Goal: Transaction & Acquisition: Purchase product/service

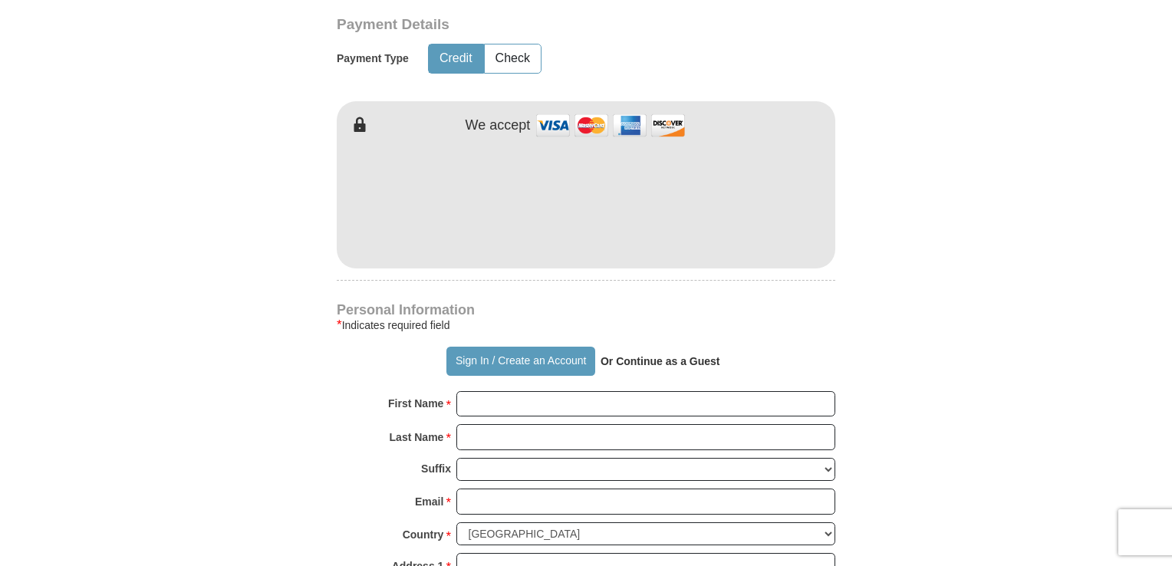
scroll to position [769, 0]
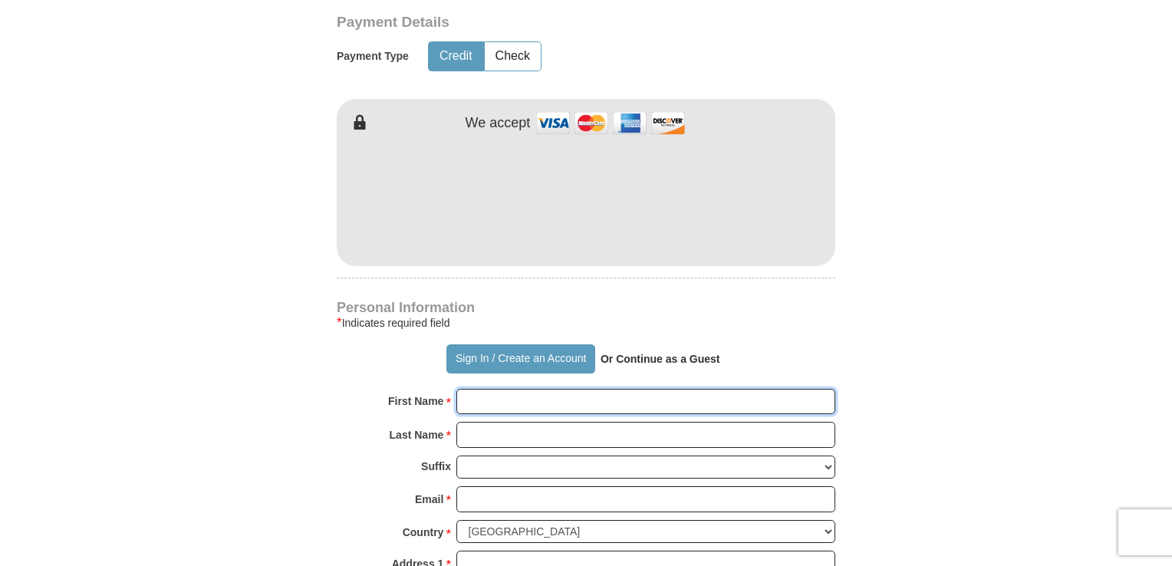
click at [486, 402] on input "First Name *" at bounding box center [645, 402] width 379 height 26
type input "[PERSON_NAME]"
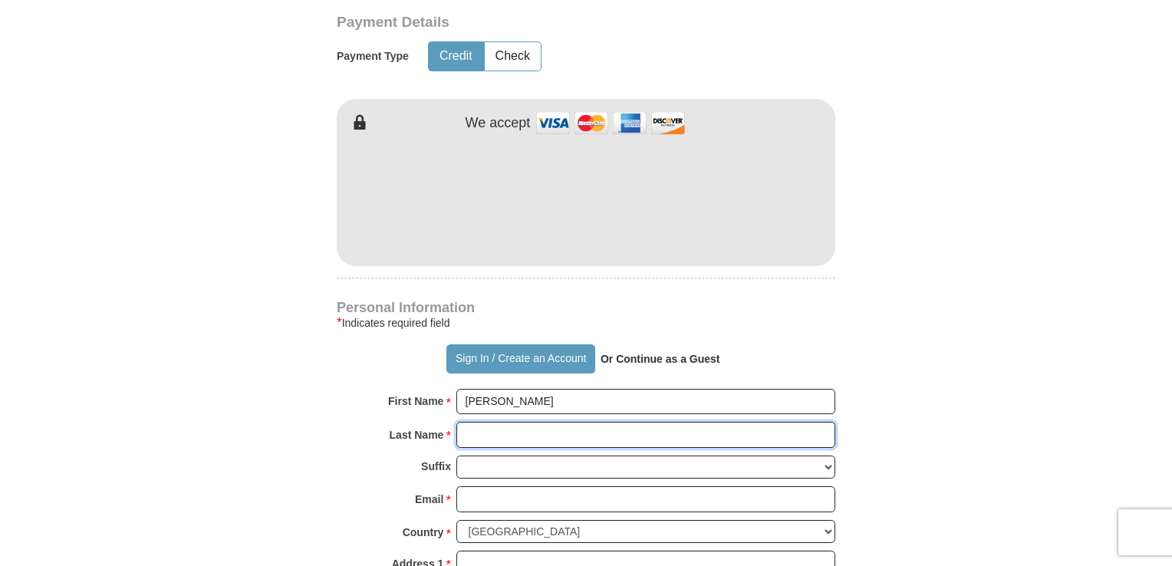
click at [481, 443] on input "Last Name *" at bounding box center [645, 435] width 379 height 26
type input "[PERSON_NAME]"
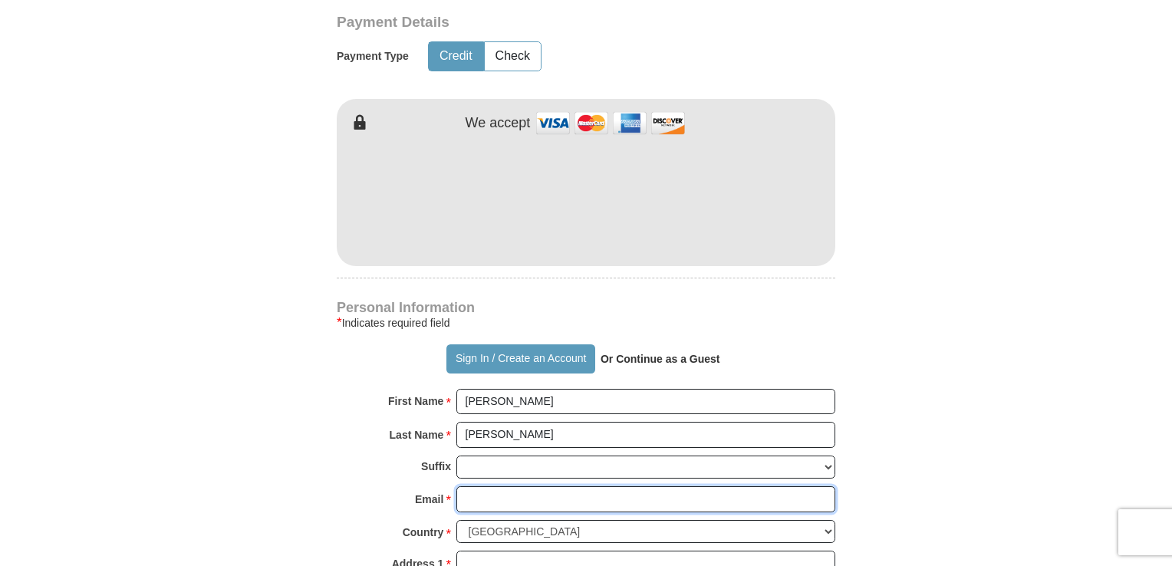
click at [482, 497] on input "Email *" at bounding box center [645, 499] width 379 height 26
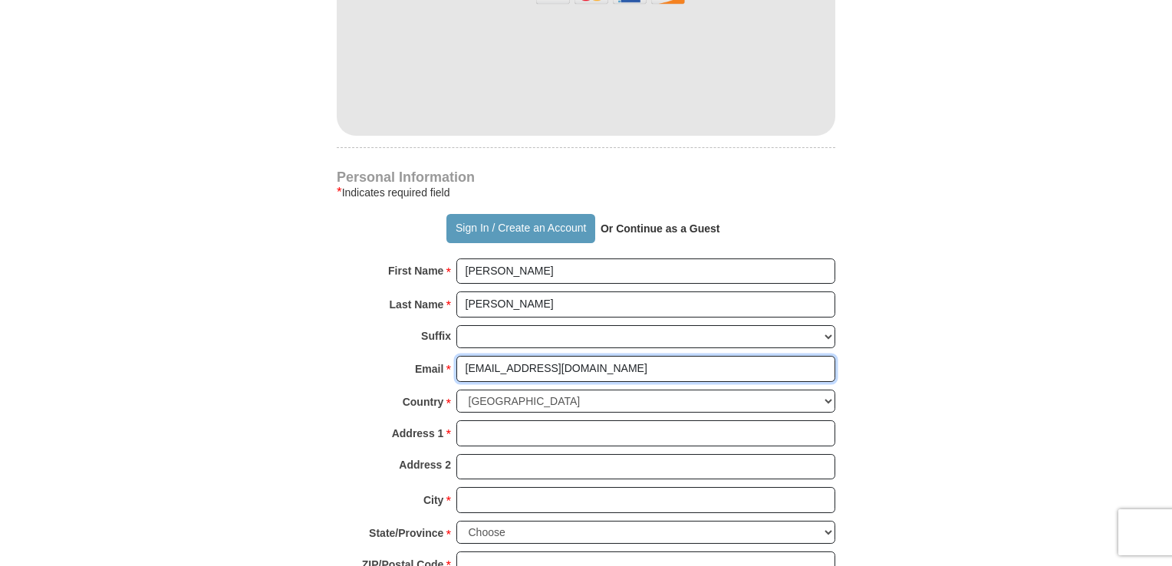
scroll to position [901, 0]
type input "[EMAIL_ADDRESS][DOMAIN_NAME]"
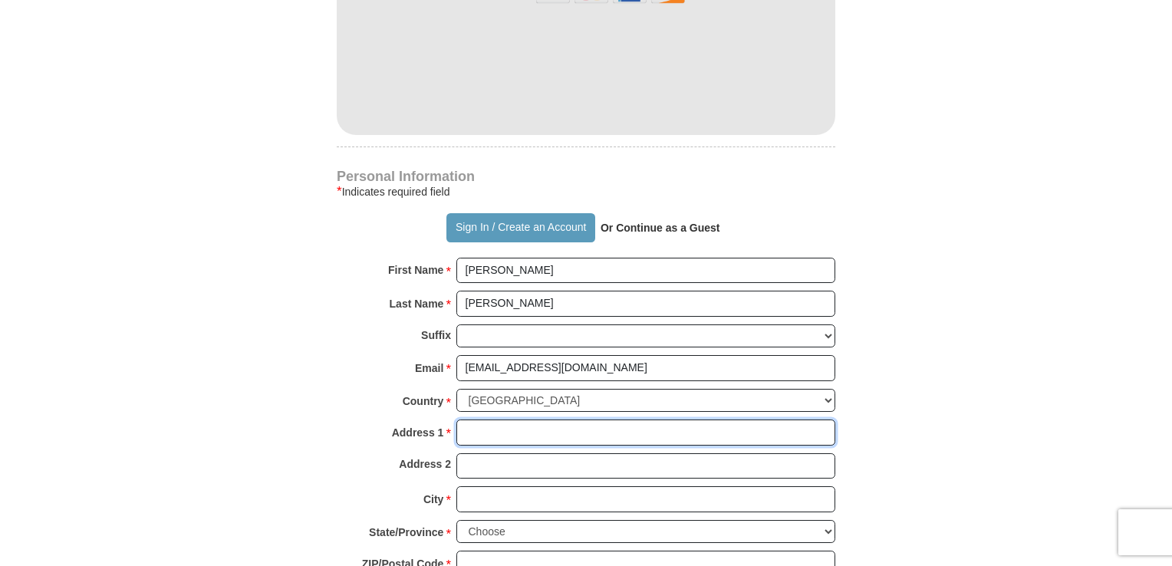
click at [629, 433] on input "Address 1 *" at bounding box center [645, 433] width 379 height 26
type input "[STREET_ADDRESS]"
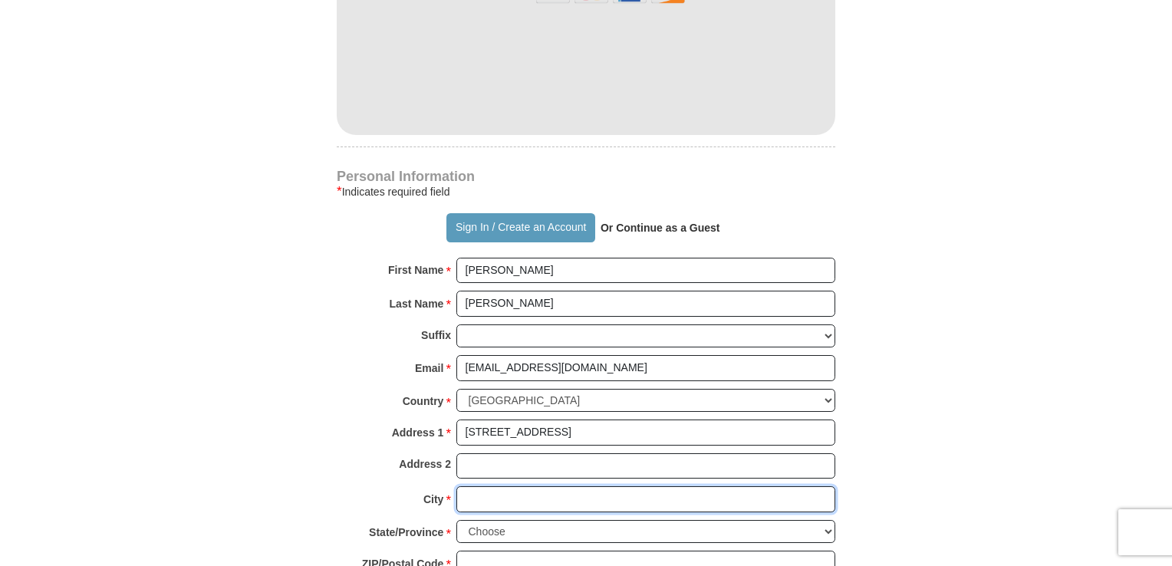
click at [575, 491] on input "City *" at bounding box center [645, 499] width 379 height 26
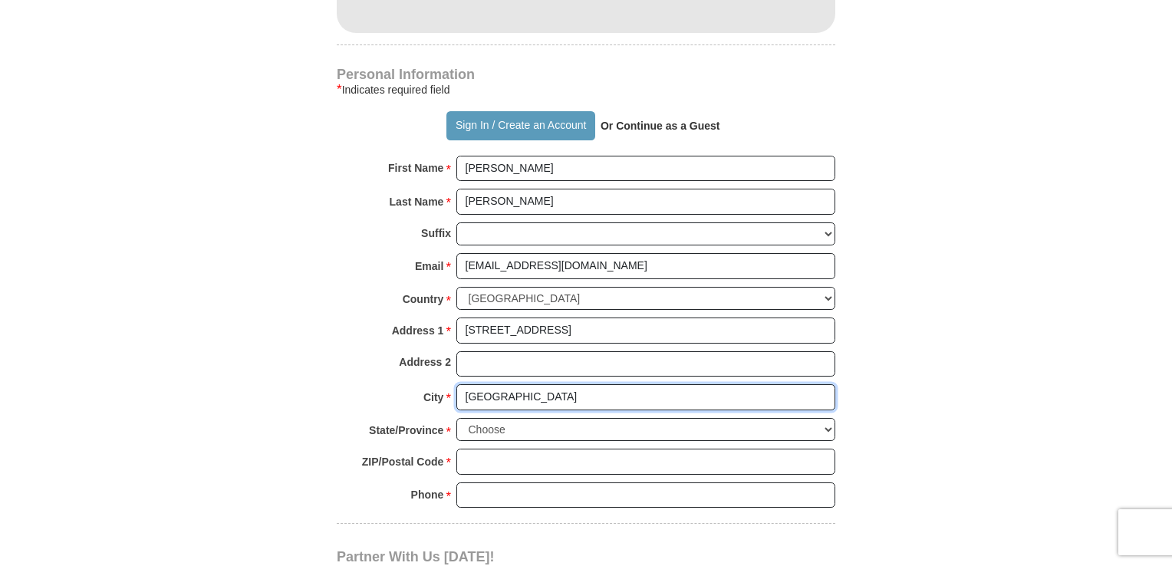
scroll to position [1009, 0]
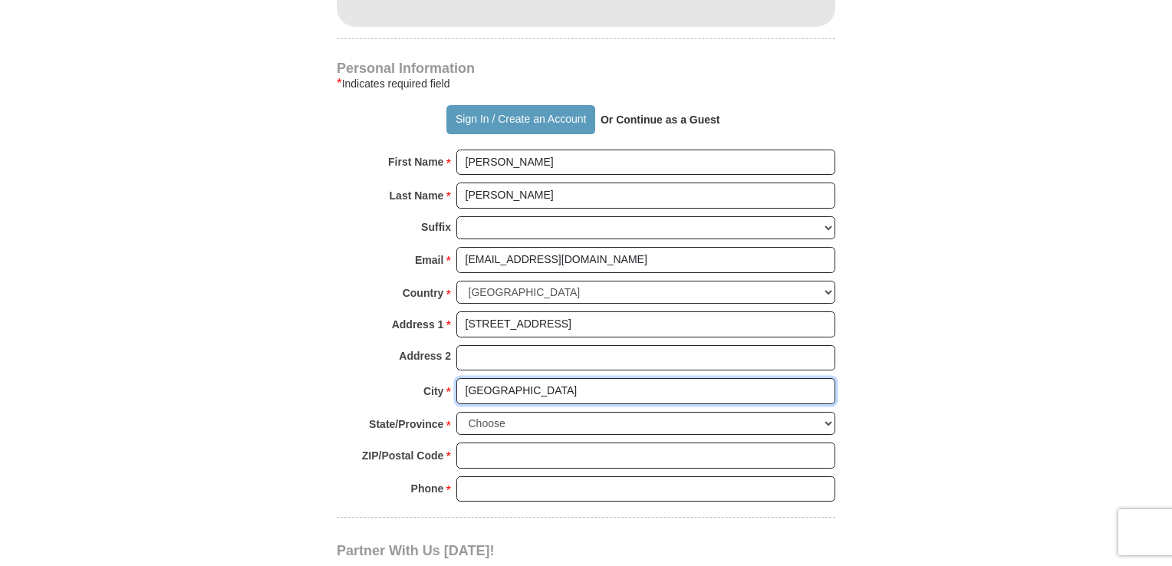
type input "[GEOGRAPHIC_DATA]"
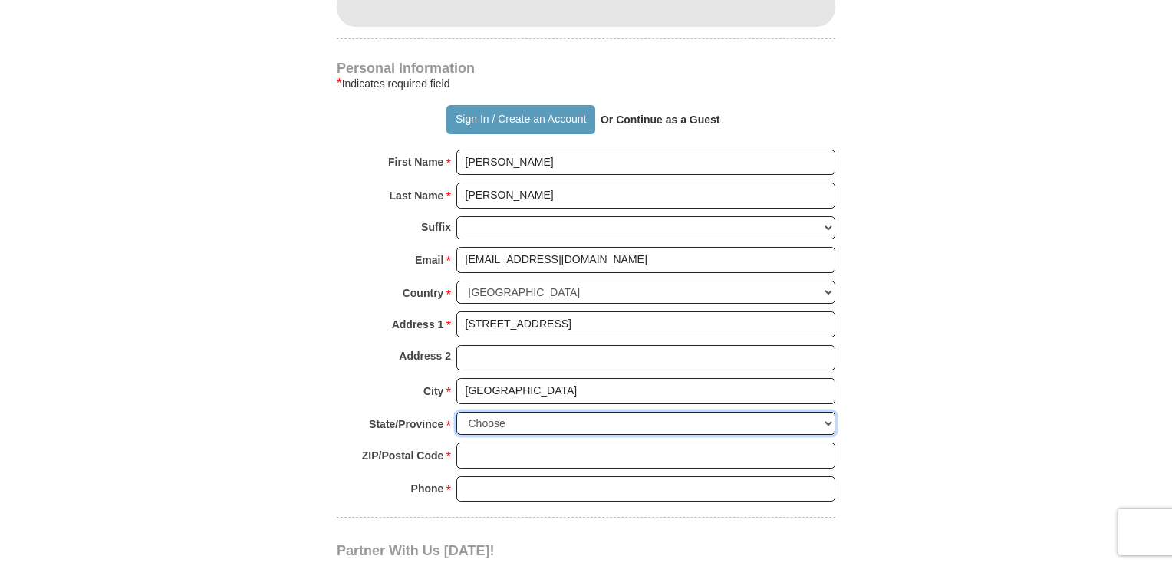
click at [623, 414] on select "Choose [US_STATE] [US_STATE] [US_STATE] [US_STATE] [US_STATE] Armed Forces Amer…" at bounding box center [645, 424] width 379 height 24
select select "PA"
click at [456, 412] on select "Choose [US_STATE] [US_STATE] [US_STATE] [US_STATE] [US_STATE] Armed Forces Amer…" at bounding box center [645, 424] width 379 height 24
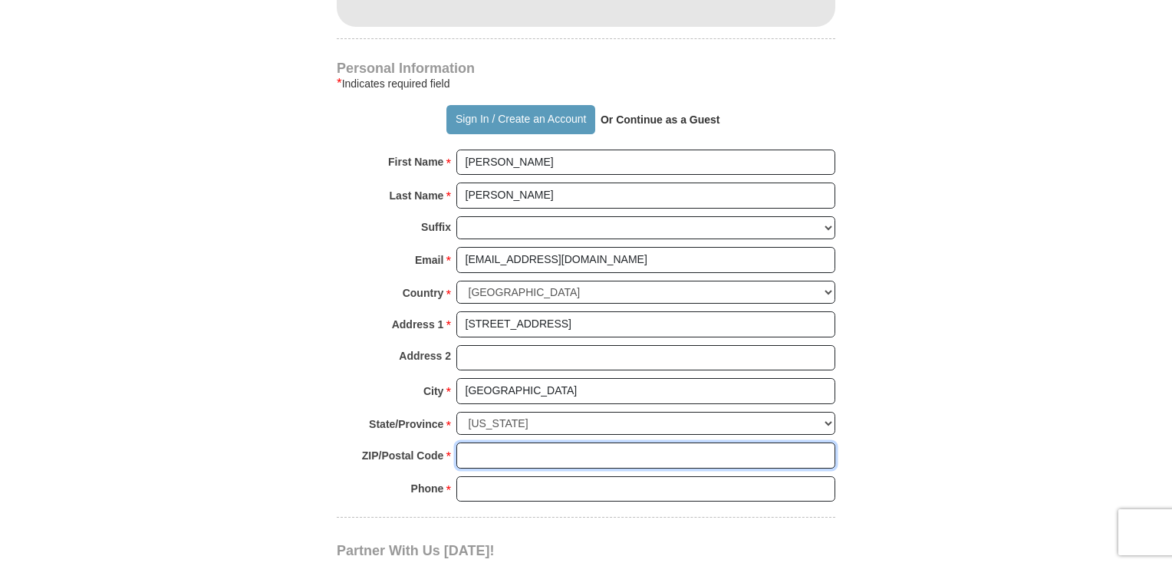
click at [601, 446] on input "ZIP/Postal Code *" at bounding box center [645, 456] width 379 height 26
type input "19352"
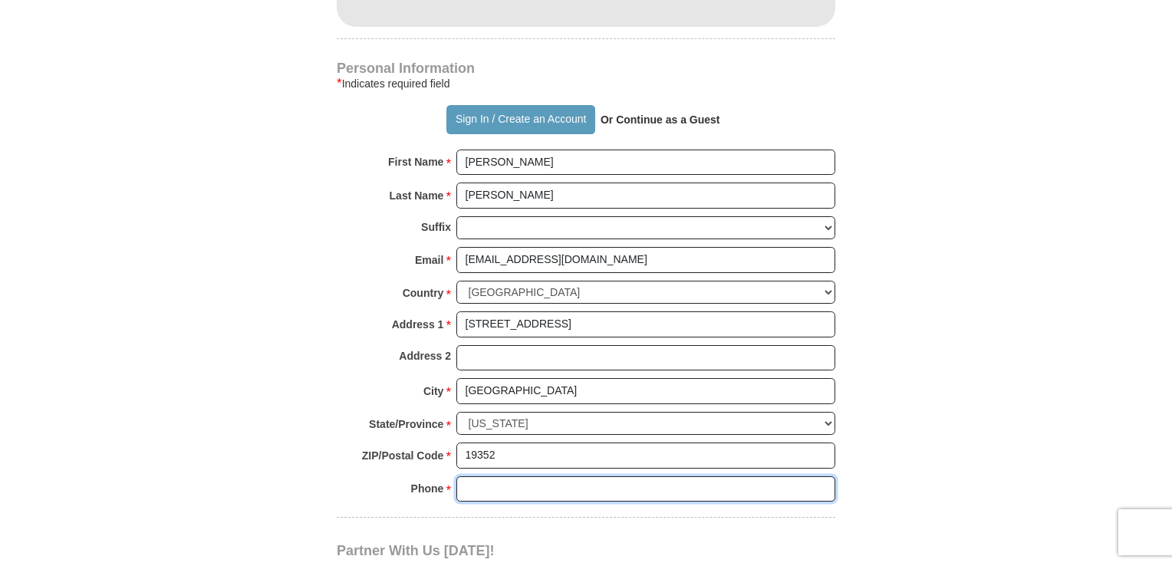
click at [552, 485] on input "Phone * *" at bounding box center [645, 489] width 379 height 26
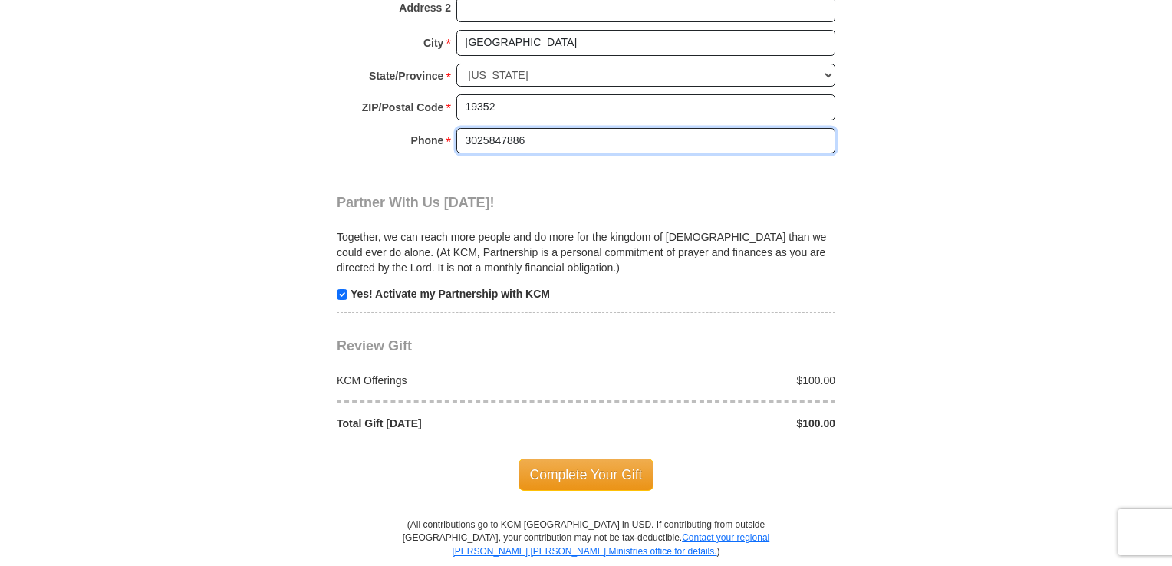
scroll to position [1377, 0]
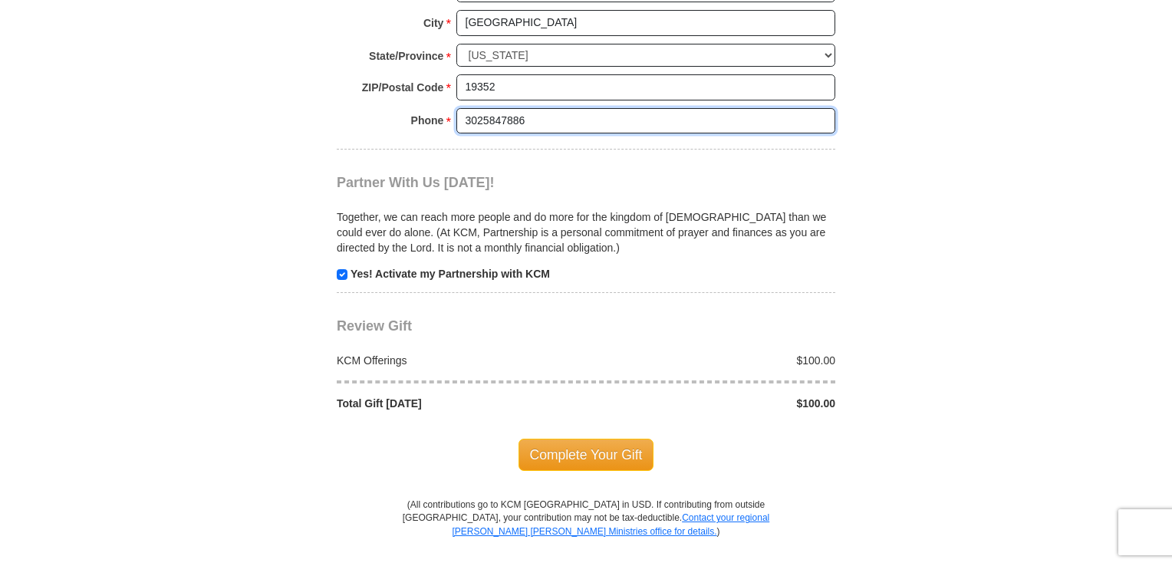
type input "3025847886"
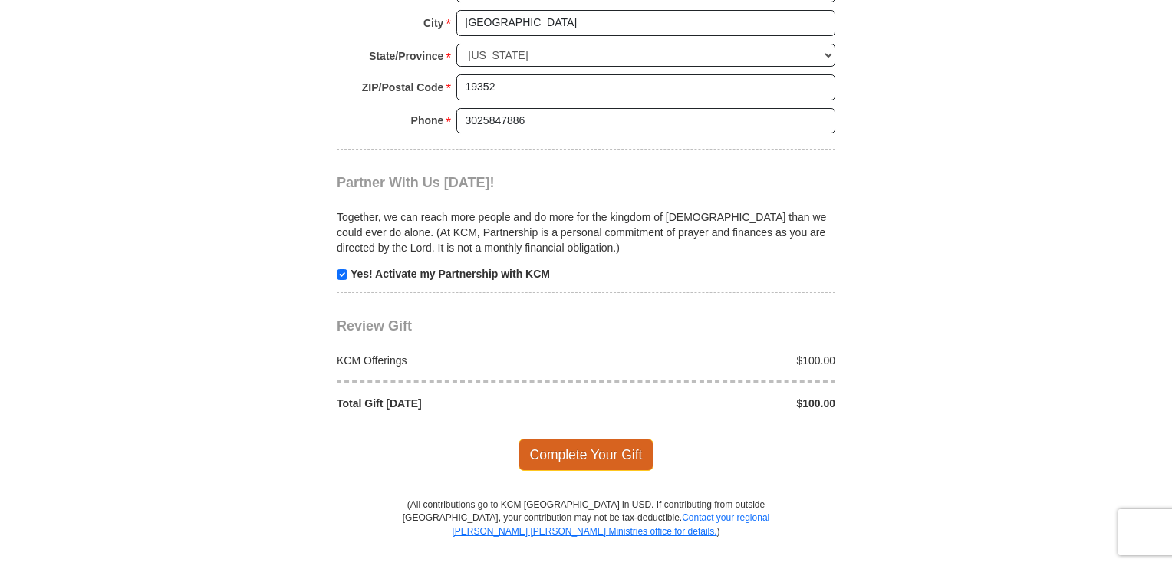
click at [592, 446] on span "Complete Your Gift" at bounding box center [587, 455] width 136 height 32
